Goal: Transaction & Acquisition: Register for event/course

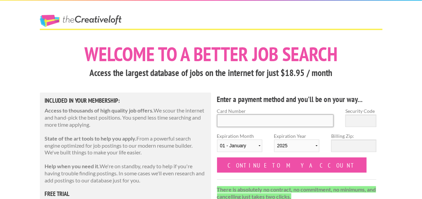
click at [242, 115] on input "Card Number" at bounding box center [275, 120] width 117 height 12
click at [247, 64] on h1 "Welcome to a better job search" at bounding box center [211, 54] width 343 height 20
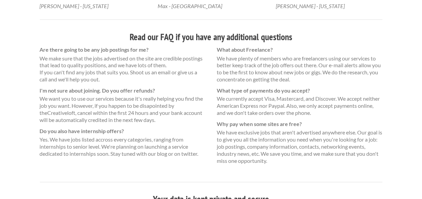
scroll to position [504, 0]
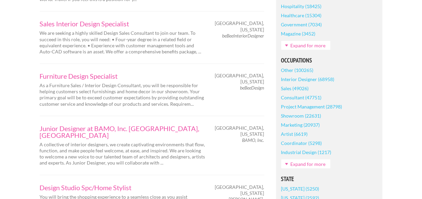
scroll to position [304, 0]
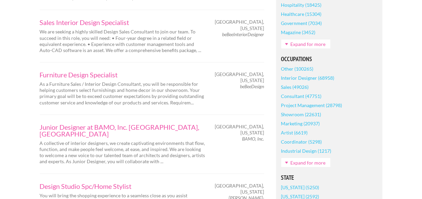
click at [259, 83] on em "beBeeDesign" at bounding box center [252, 86] width 24 height 6
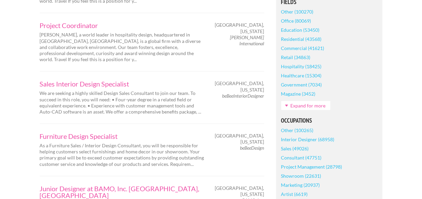
scroll to position [236, 0]
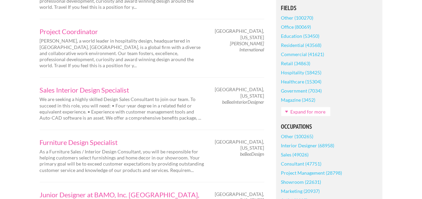
click at [289, 145] on link "Interior Designer (68958)" at bounding box center [307, 145] width 53 height 9
